Goal: Navigation & Orientation: Find specific page/section

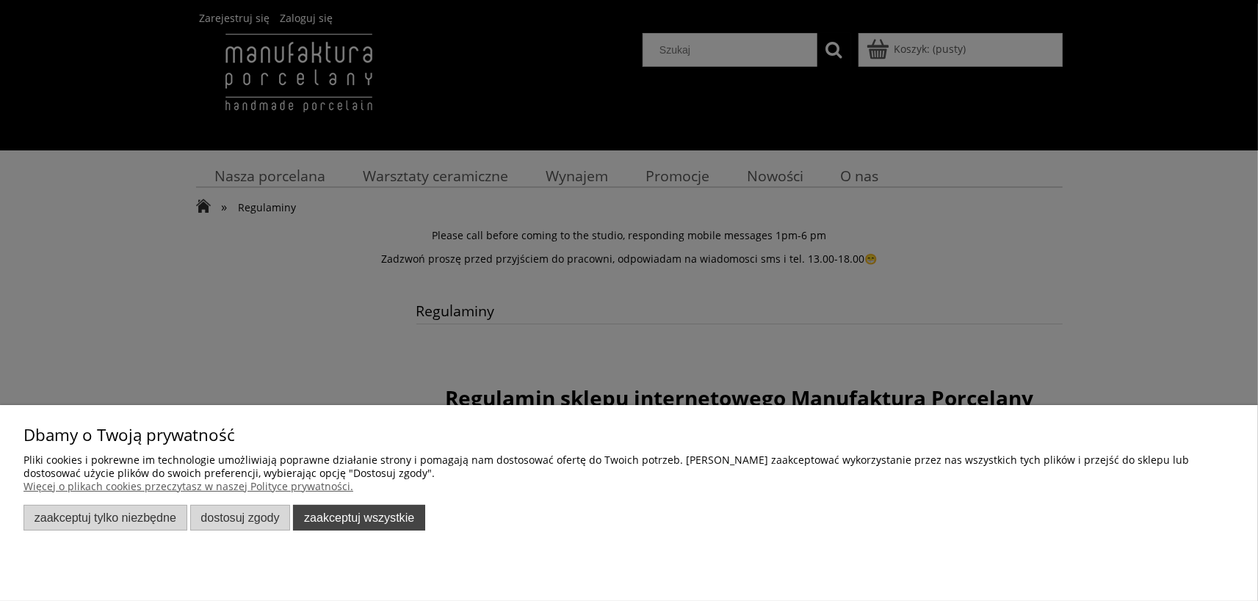
click at [369, 517] on button "Zaakceptuj wszystkie" at bounding box center [359, 518] width 132 height 26
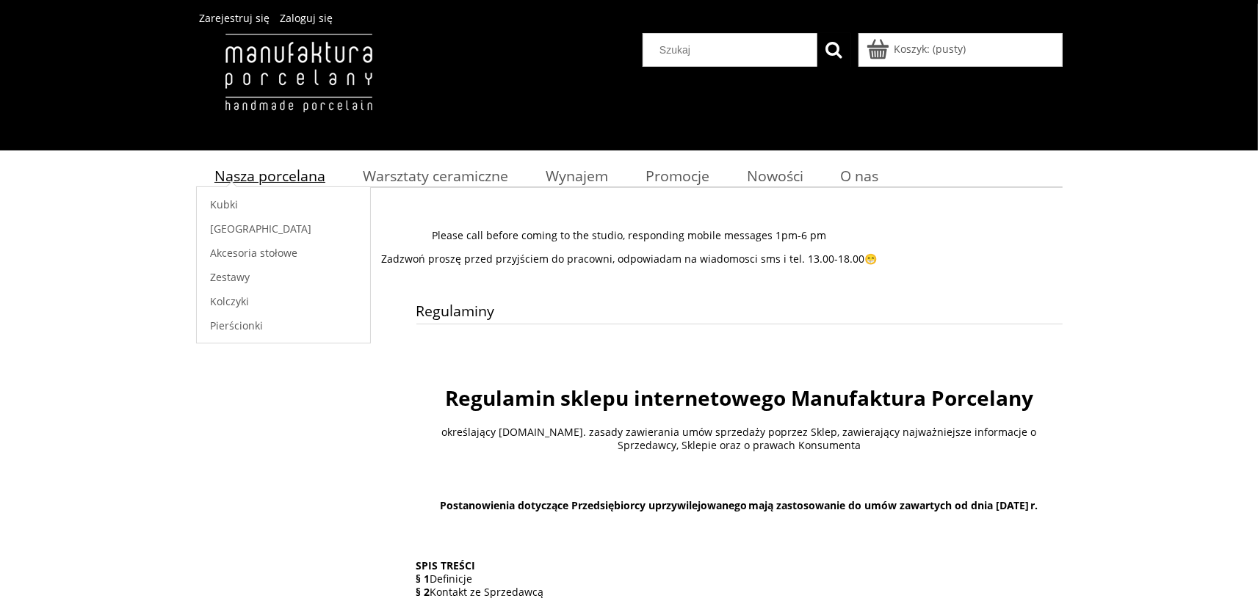
click at [290, 175] on span "Nasza porcelana" at bounding box center [269, 176] width 111 height 20
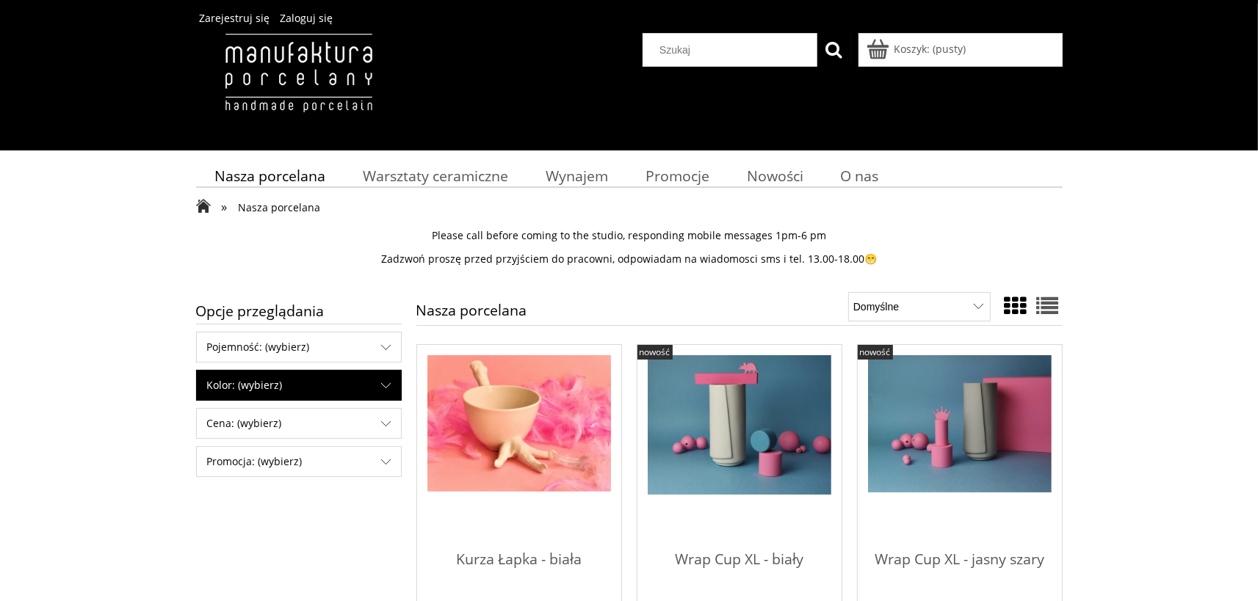
click at [388, 387] on span "Kolor: (wybierz)" at bounding box center [299, 385] width 204 height 29
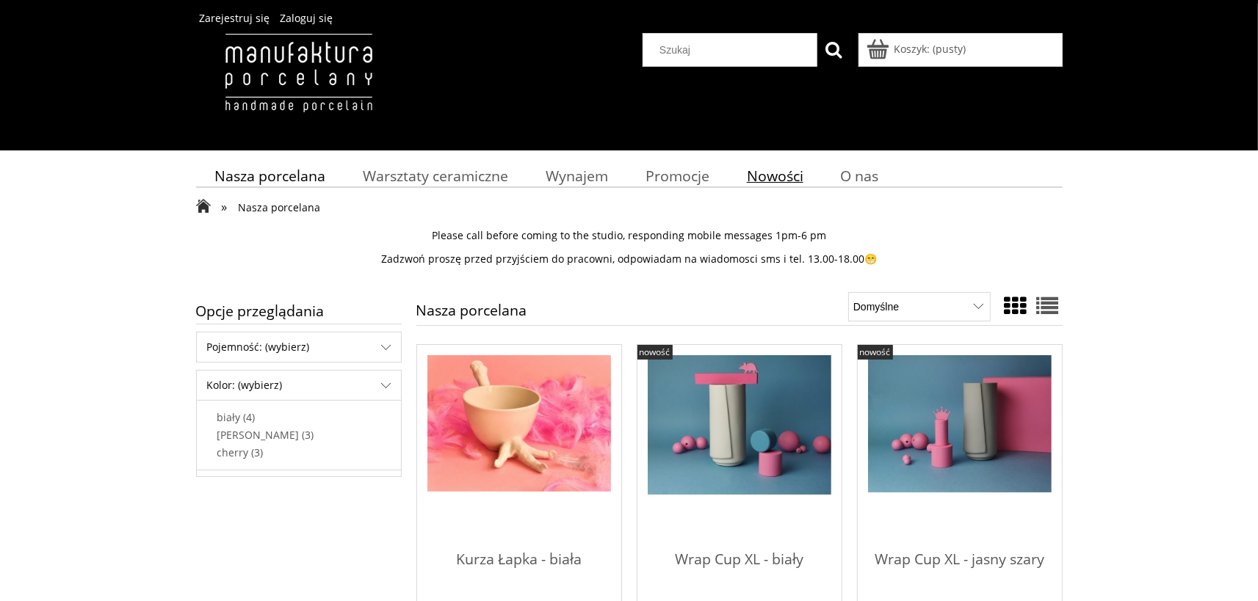
click at [796, 180] on span "Nowości" at bounding box center [775, 176] width 57 height 20
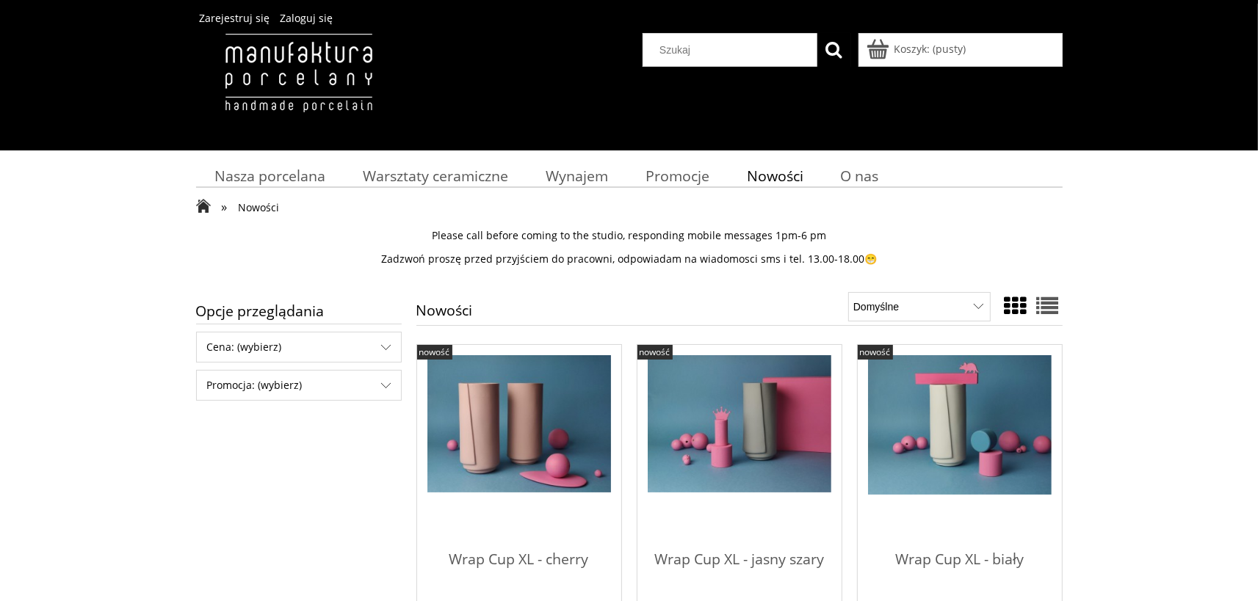
scroll to position [263, 0]
